Goal: Task Accomplishment & Management: Use online tool/utility

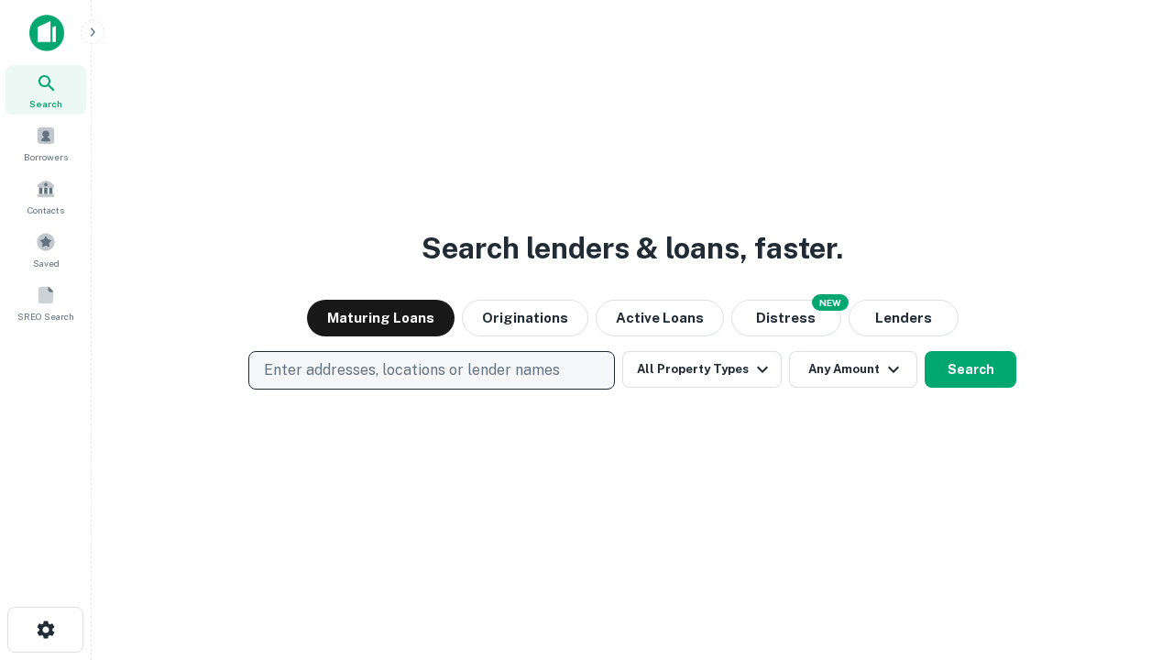
click at [431, 370] on p "Enter addresses, locations or lender names" at bounding box center [412, 370] width 296 height 22
type input "**********"
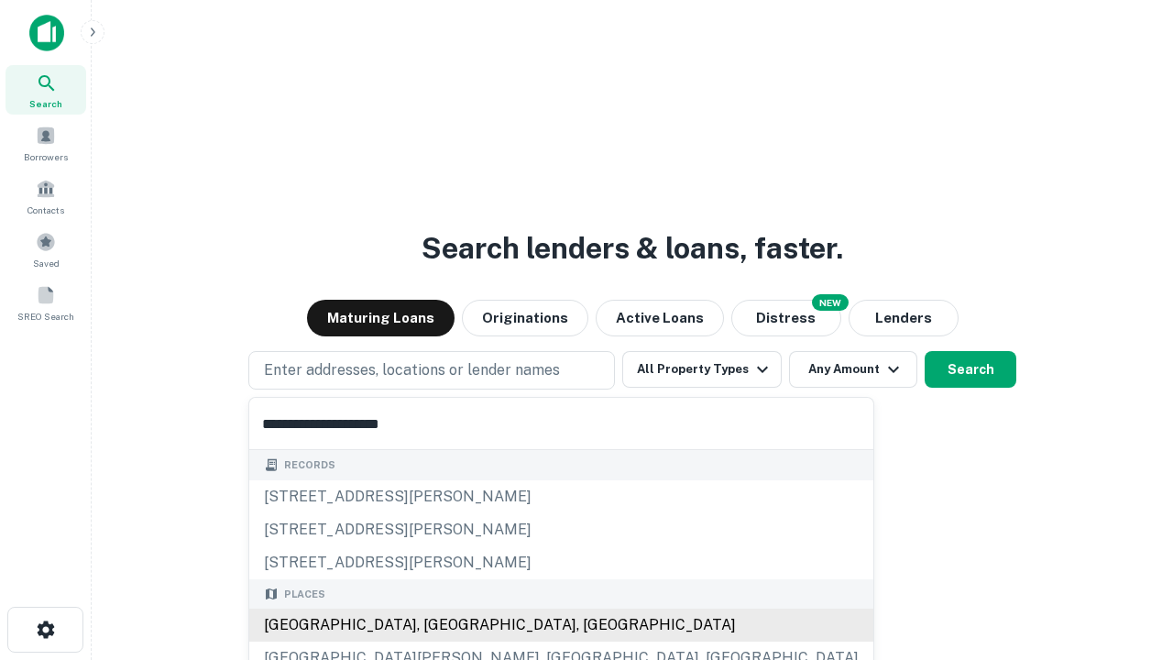
click at [438, 625] on div "Santa Monica, CA, USA" at bounding box center [561, 624] width 624 height 33
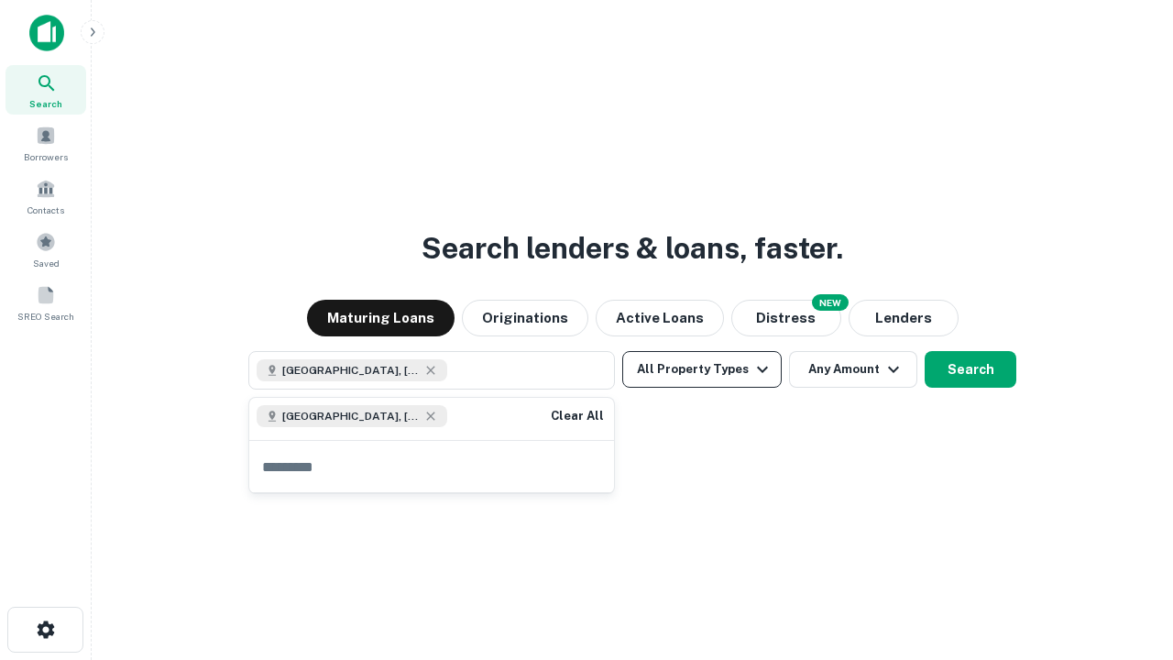
click at [702, 369] on button "All Property Types" at bounding box center [701, 369] width 159 height 37
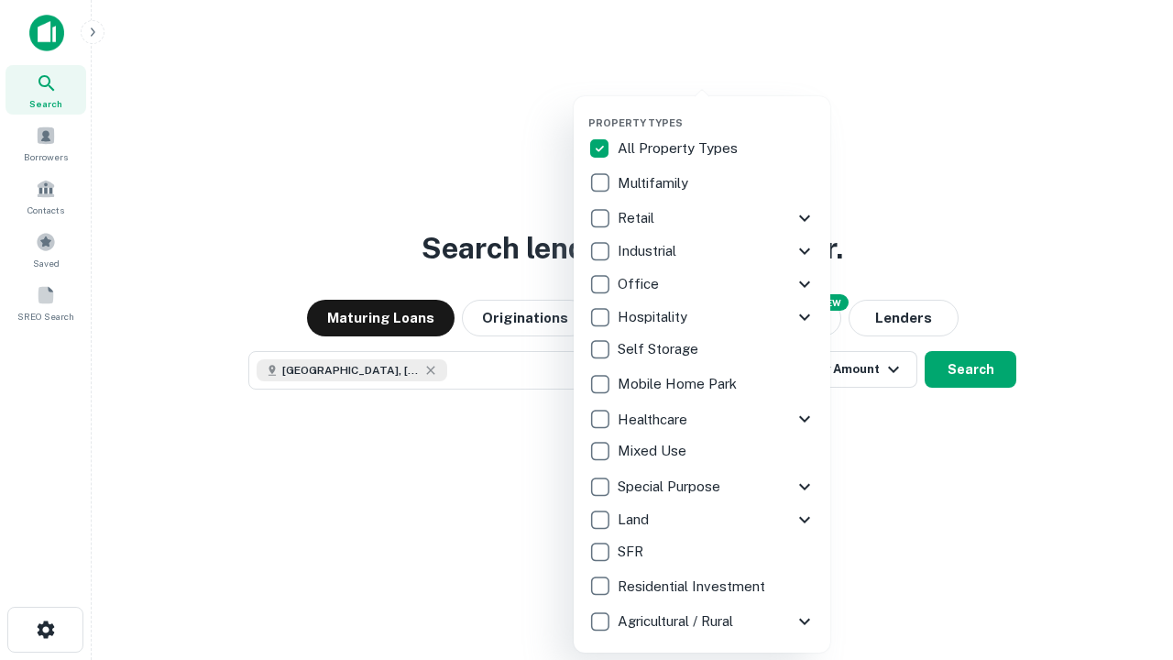
click at [717, 111] on button "button" at bounding box center [716, 111] width 257 height 1
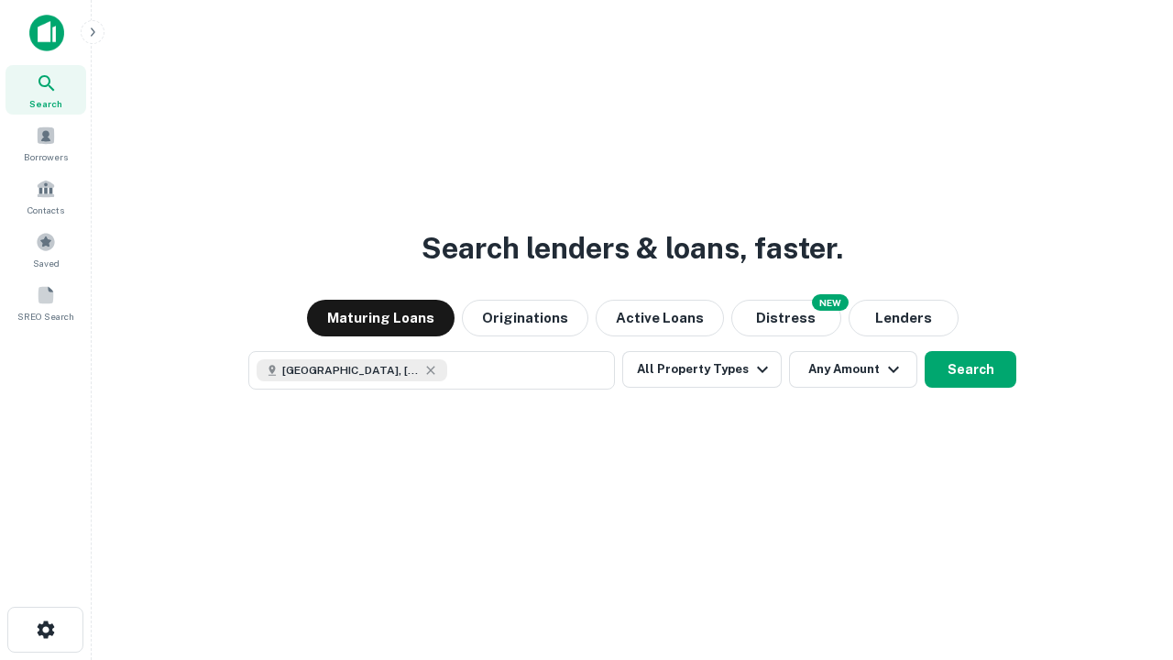
scroll to position [29, 0]
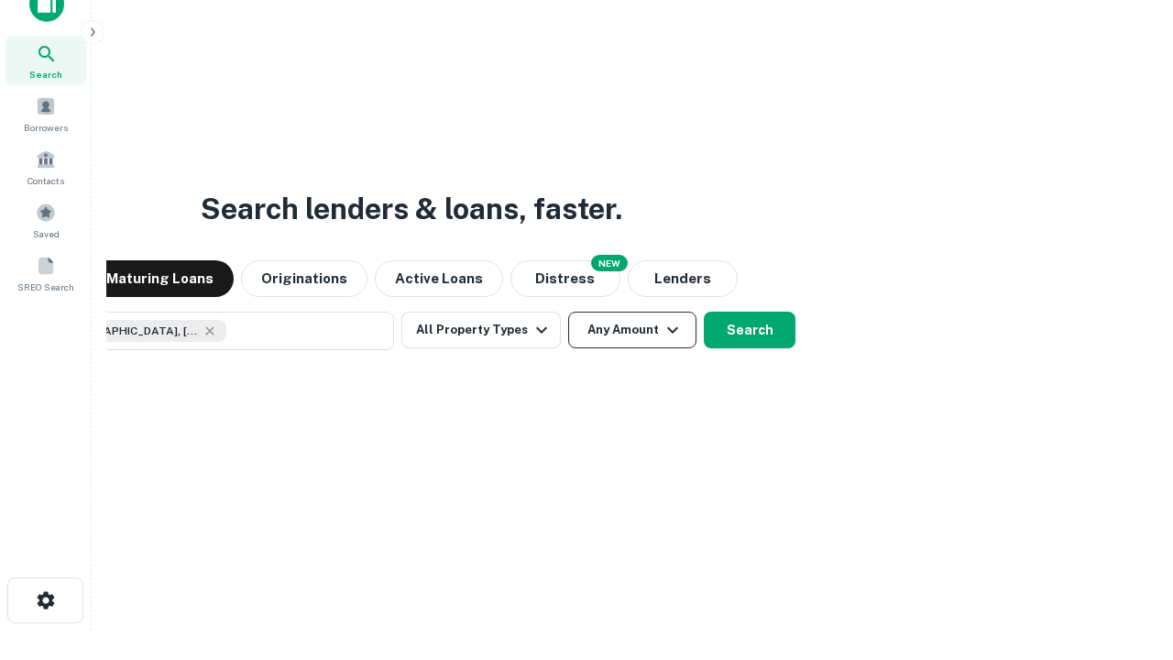
click at [568, 312] on button "Any Amount" at bounding box center [632, 330] width 128 height 37
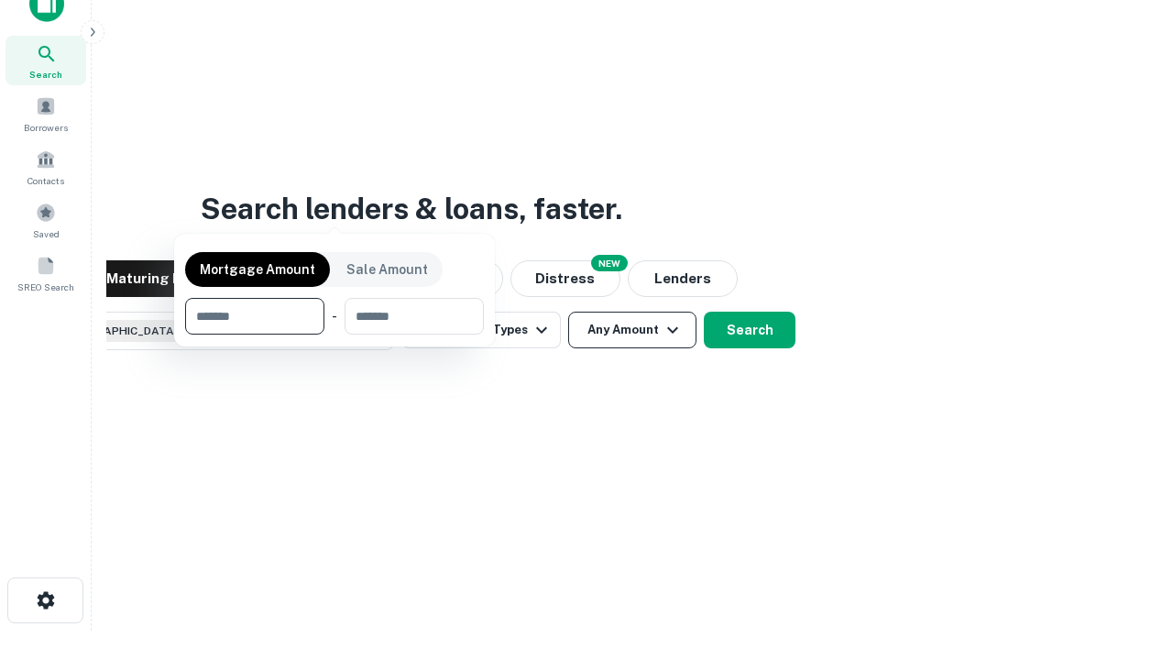
scroll to position [132, 519]
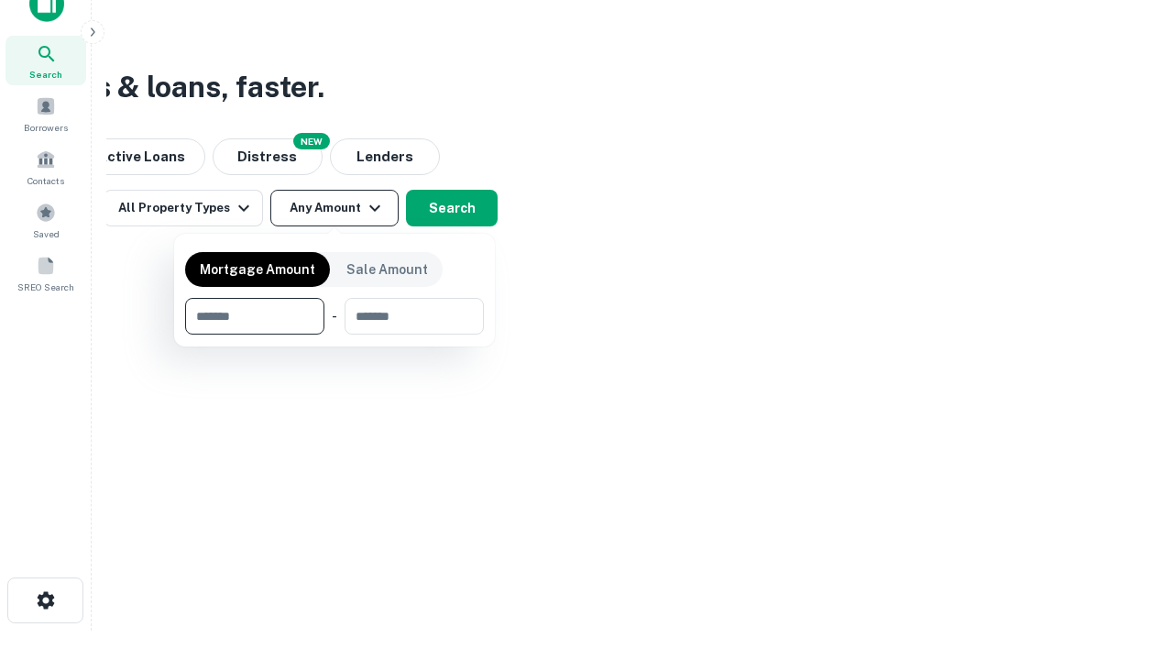
type input "*******"
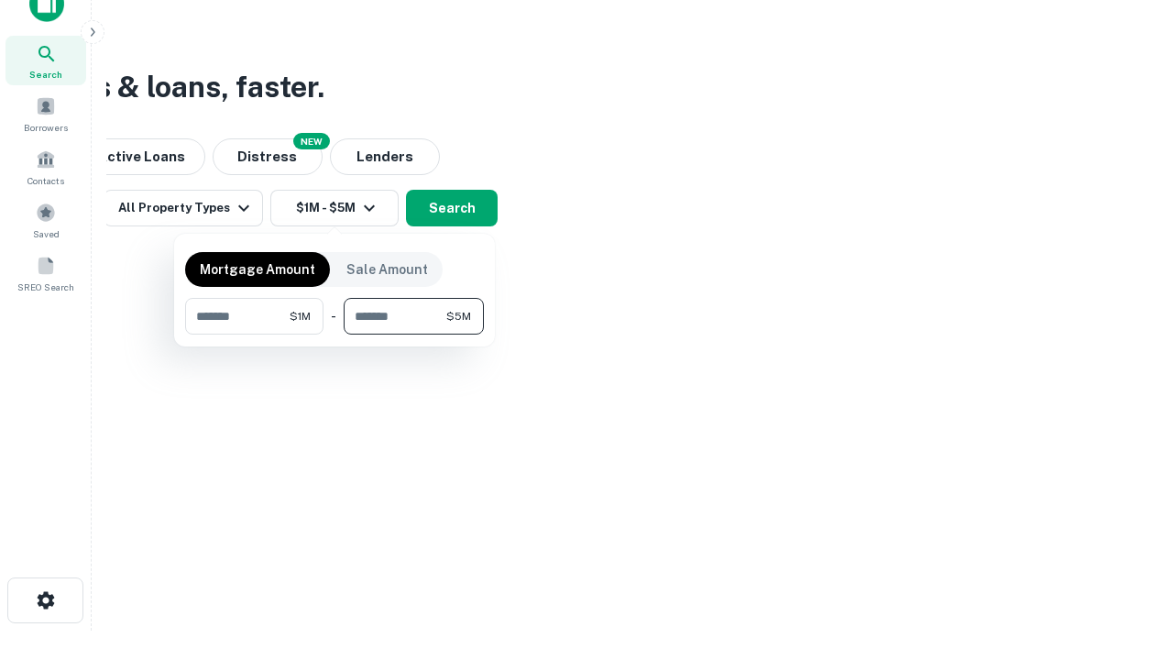
type input "*******"
click at [334, 334] on button "button" at bounding box center [334, 334] width 299 height 1
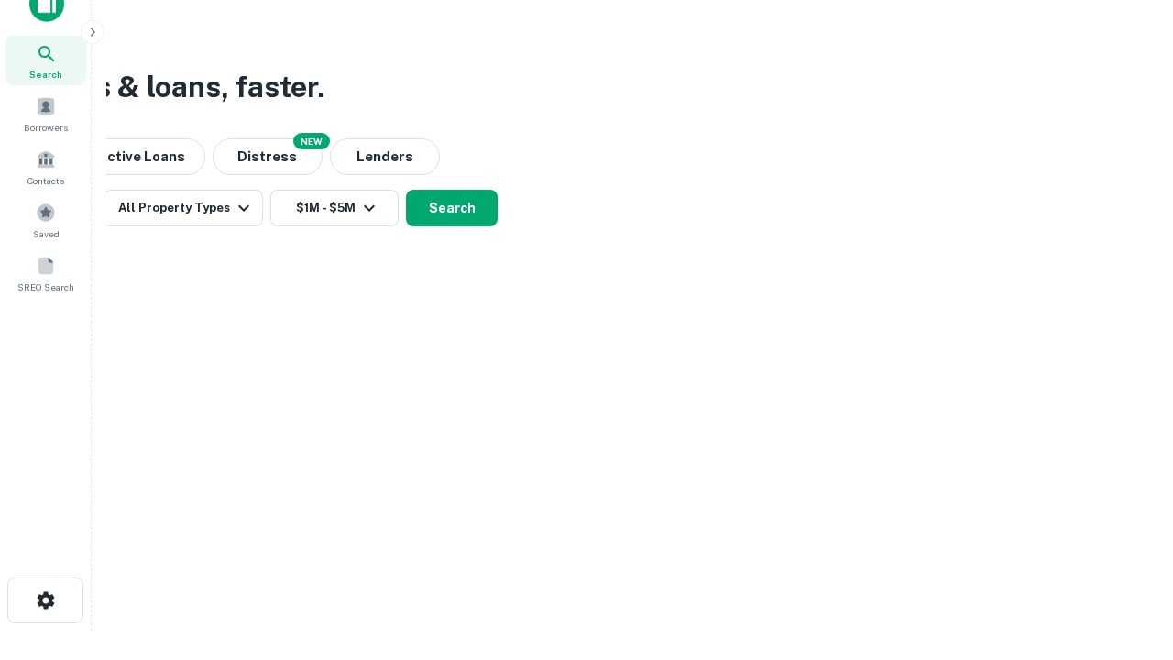
scroll to position [29, 0]
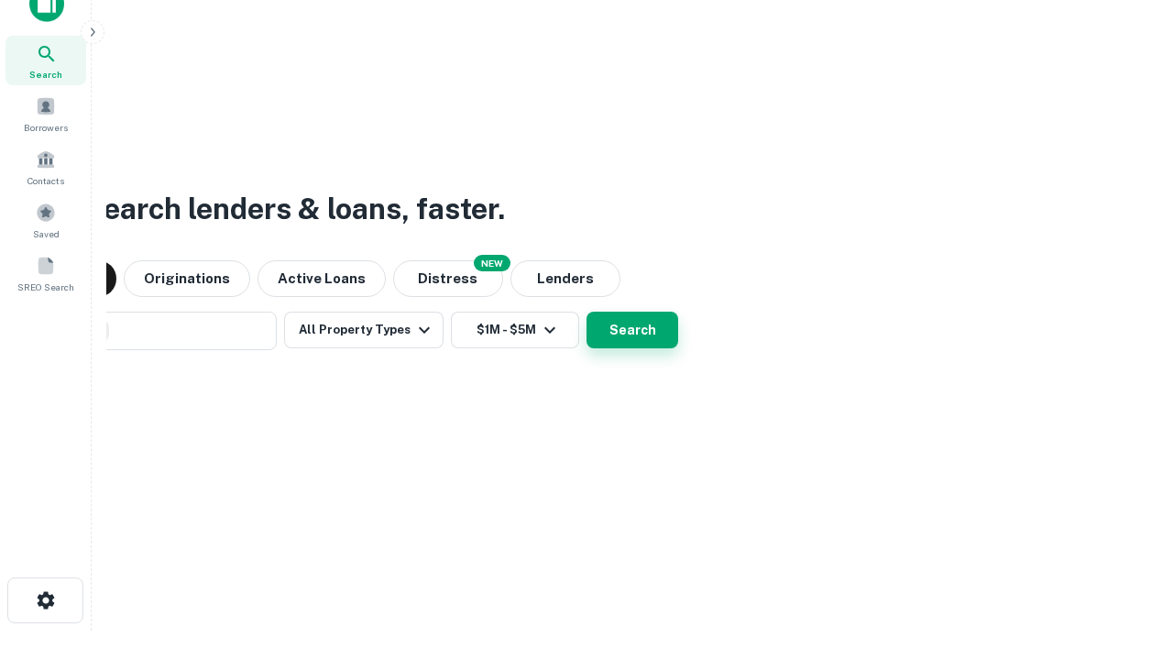
click at [586, 312] on button "Search" at bounding box center [632, 330] width 92 height 37
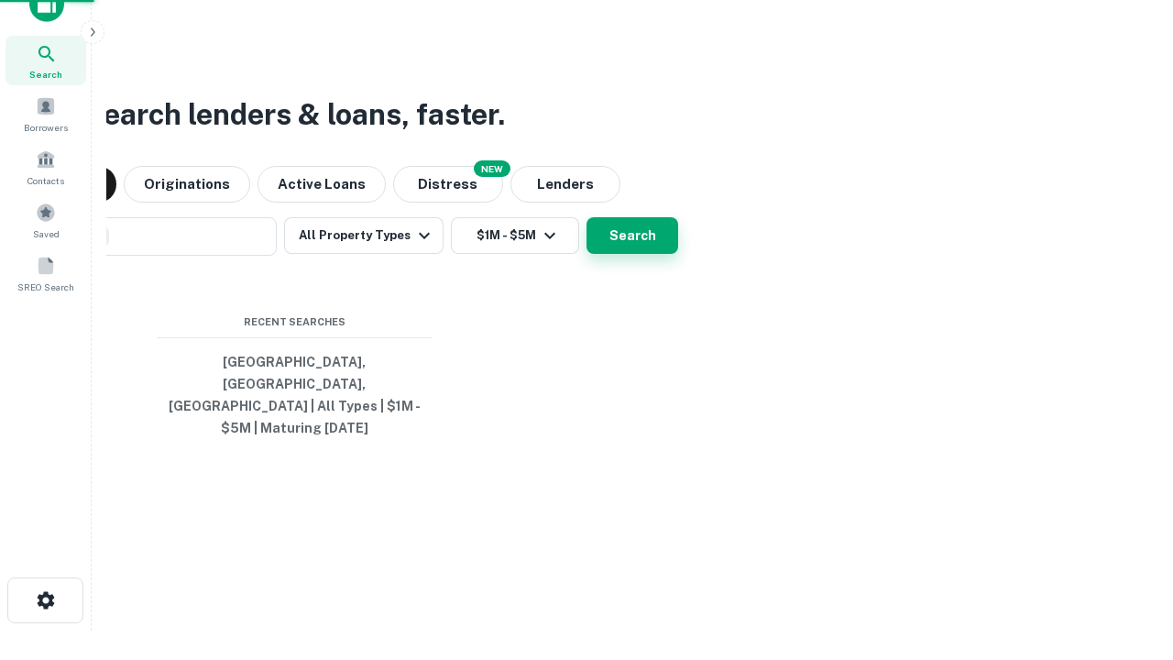
scroll to position [60, 519]
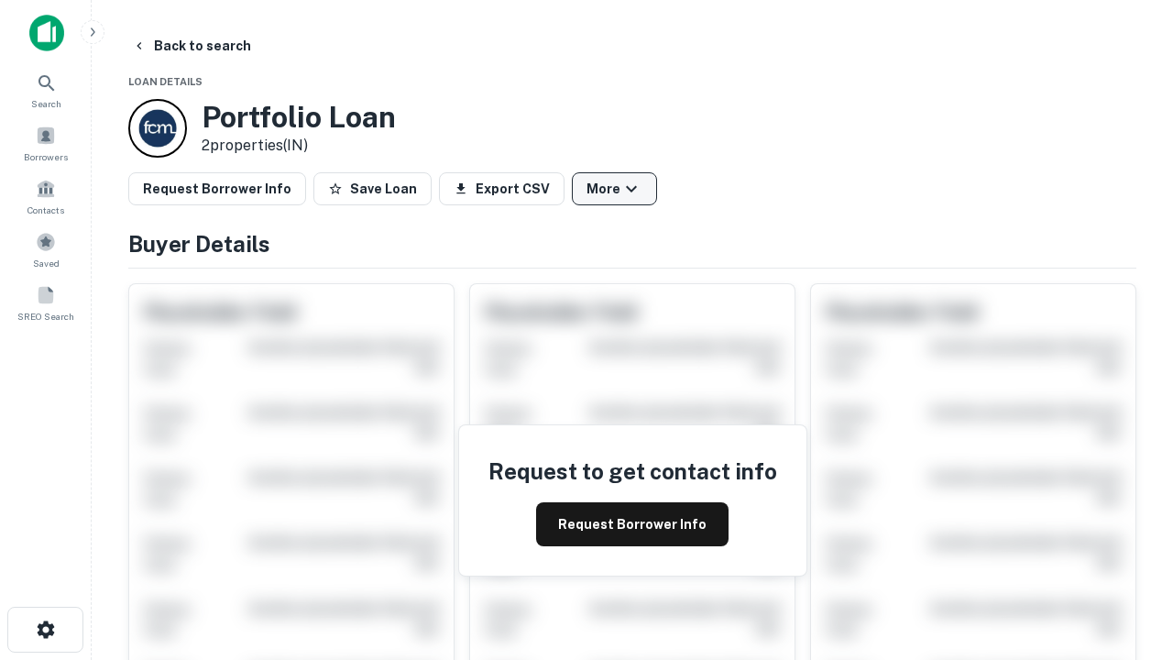
click at [614, 189] on button "More" at bounding box center [614, 188] width 85 height 33
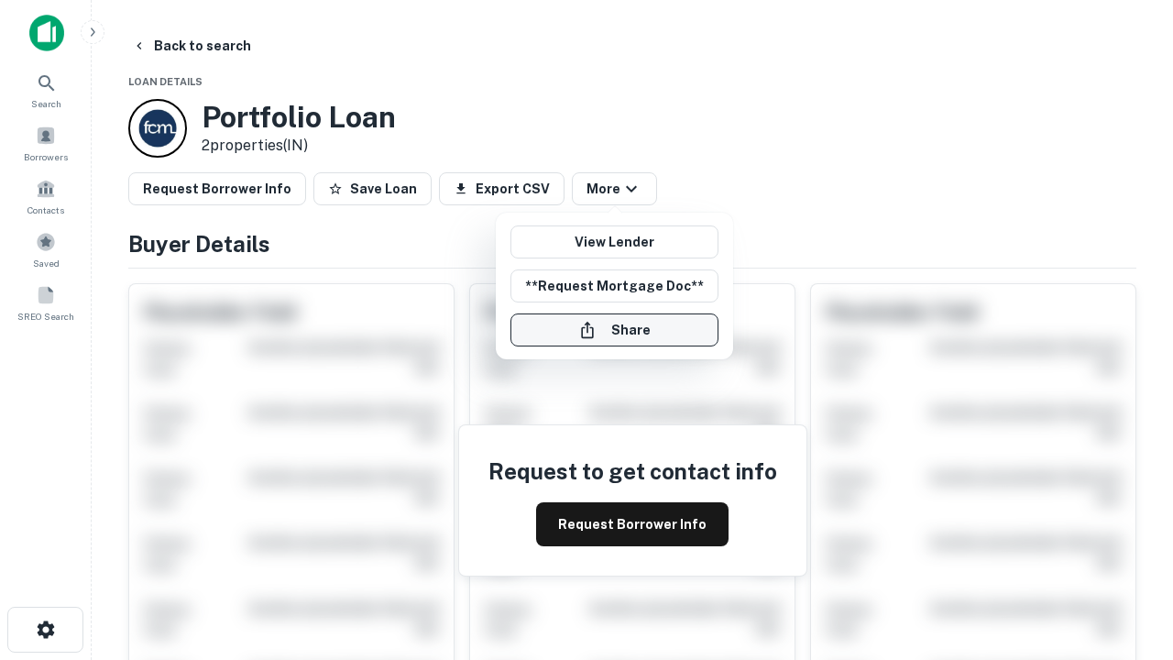
click at [614, 330] on button "Share" at bounding box center [614, 329] width 208 height 33
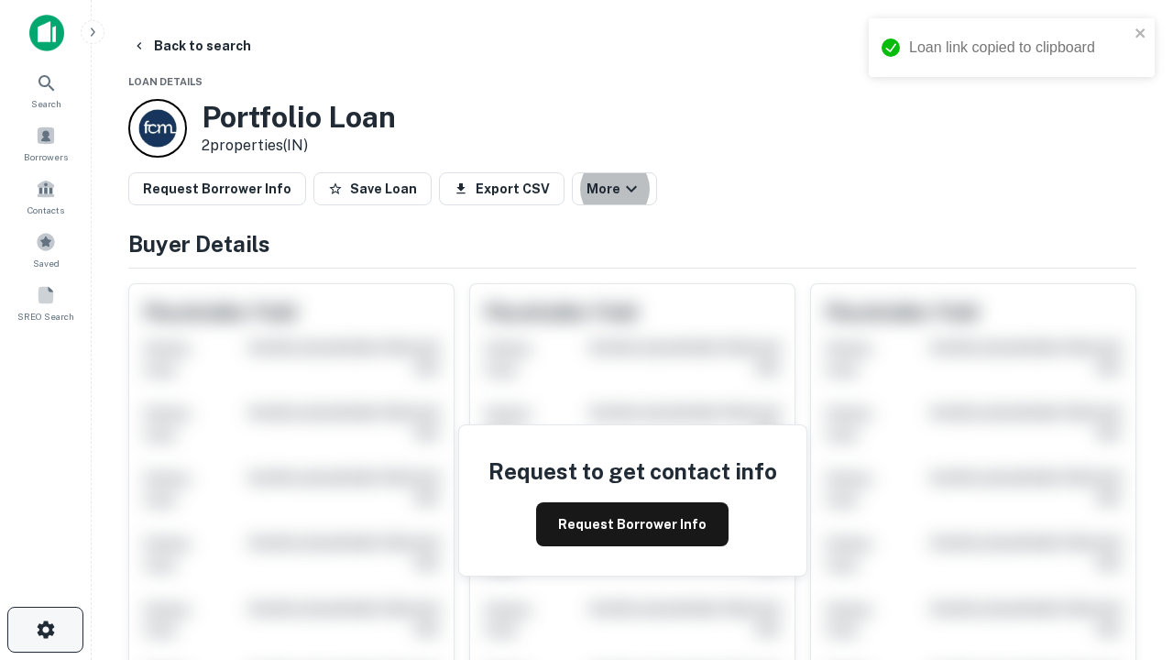
click at [45, 630] on icon "button" at bounding box center [46, 630] width 22 height 22
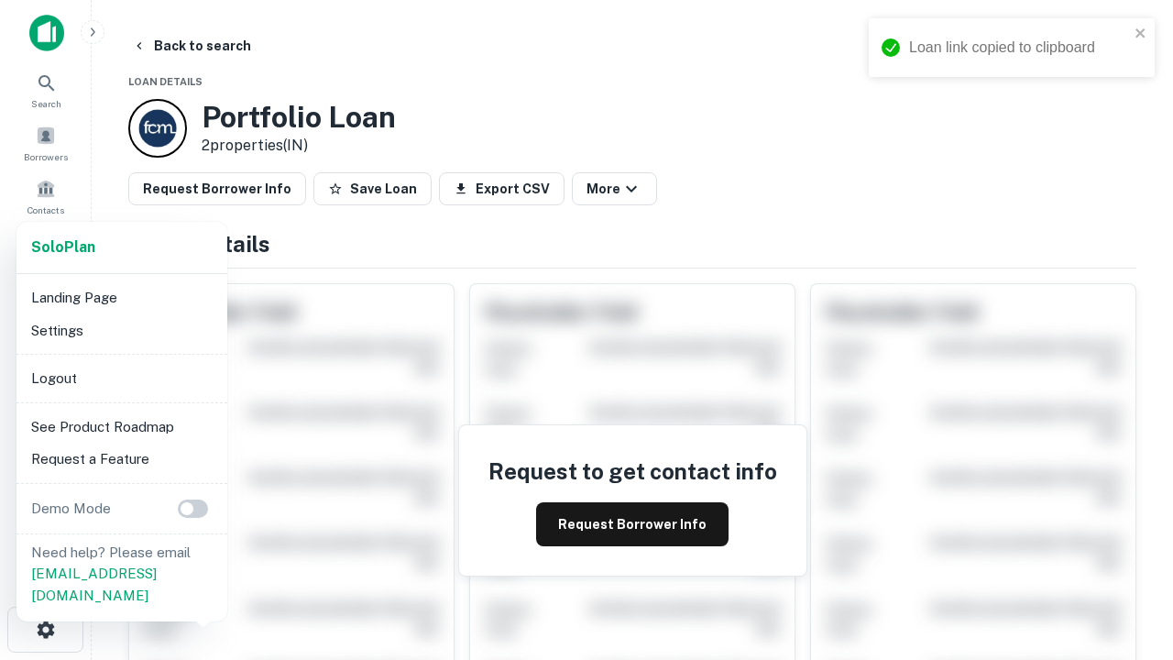
click at [121, 378] on li "Logout" at bounding box center [122, 378] width 196 height 33
